Goal: Transaction & Acquisition: Purchase product/service

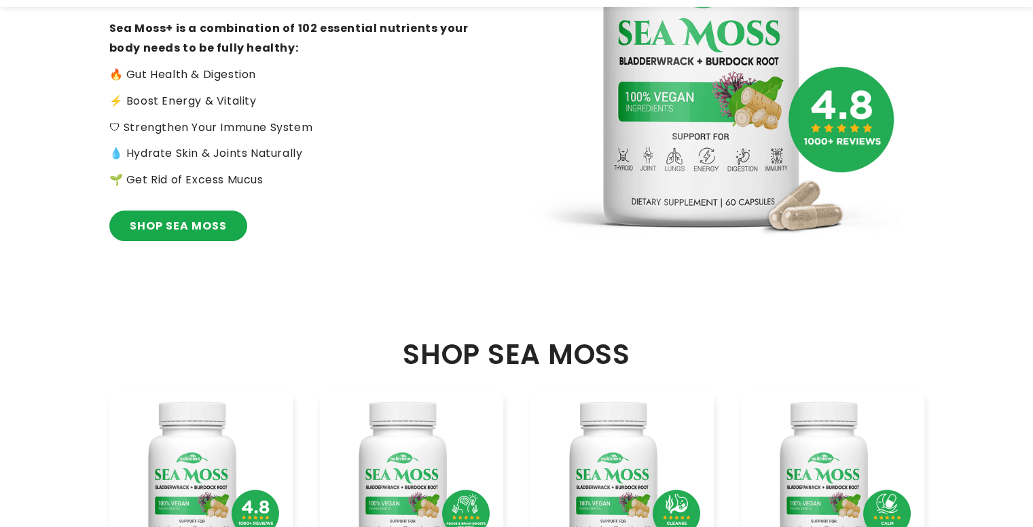
scroll to position [543, 0]
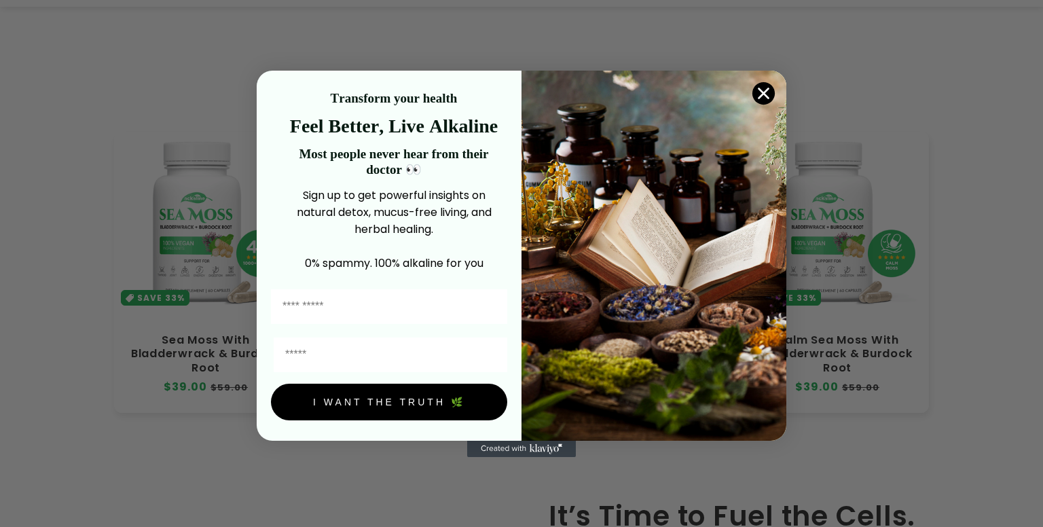
drag, startPoint x: 293, startPoint y: 264, endPoint x: 433, endPoint y: 255, distance: 139.5
click at [433, 255] on p "0% spammy. 100% alkaline for you" at bounding box center [394, 263] width 227 height 17
click at [757, 93] on circle "Close dialog" at bounding box center [764, 93] width 22 height 22
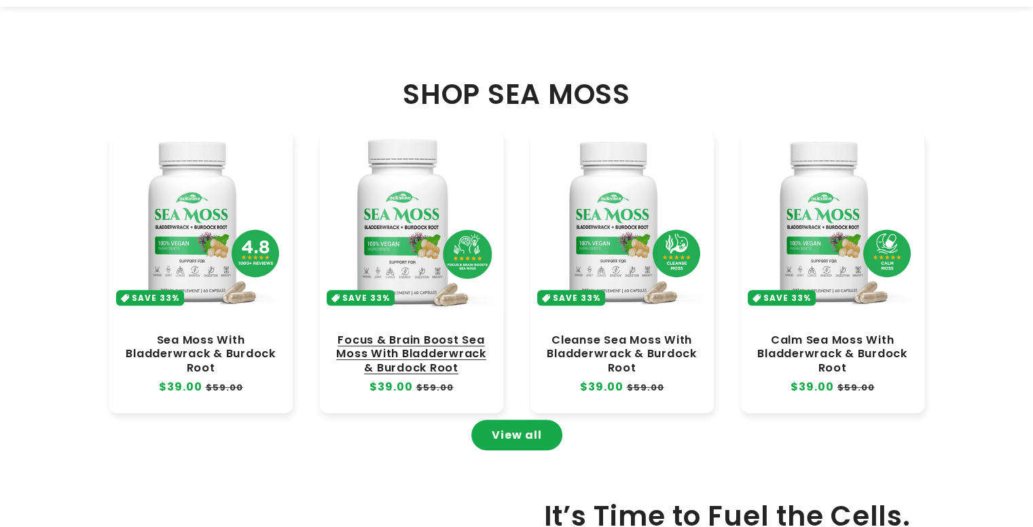
click at [425, 334] on link "Focus & Brain Boost Sea Moss With Bladderwrack & Burdock Root" at bounding box center [412, 354] width 156 height 41
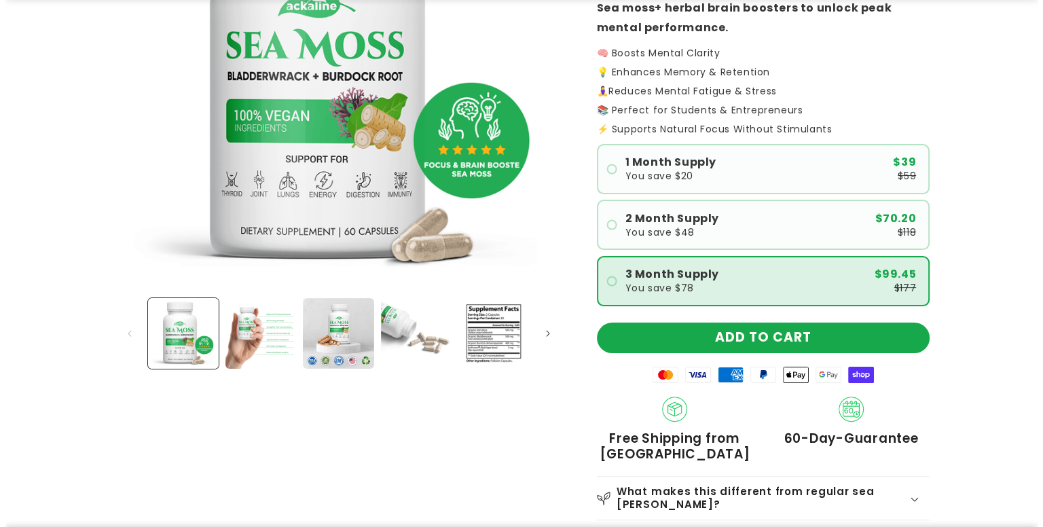
scroll to position [272, 0]
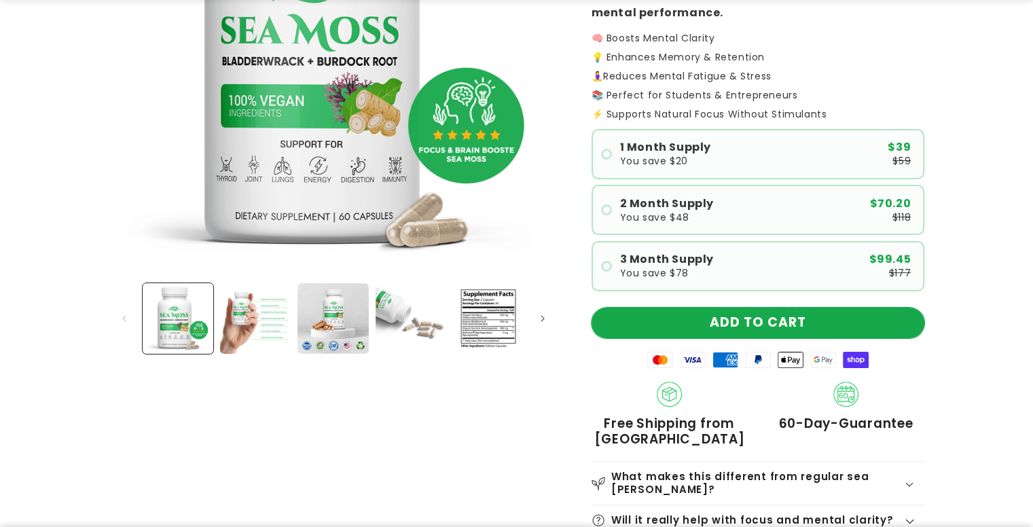
click at [729, 324] on button "ADD TO CART" at bounding box center [758, 323] width 333 height 31
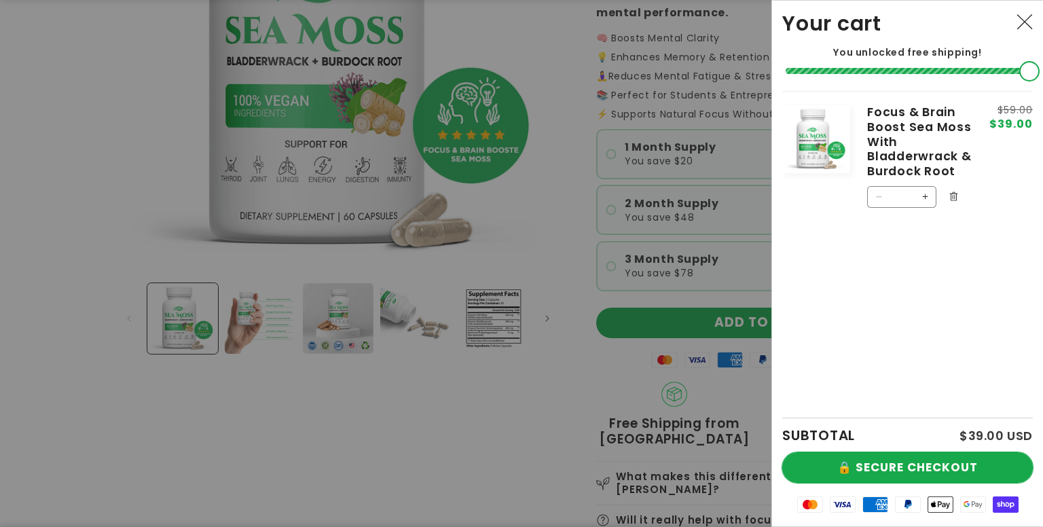
click at [840, 467] on button "🔒 SECURE CHECKOUT" at bounding box center [908, 467] width 251 height 31
